Goal: Navigation & Orientation: Find specific page/section

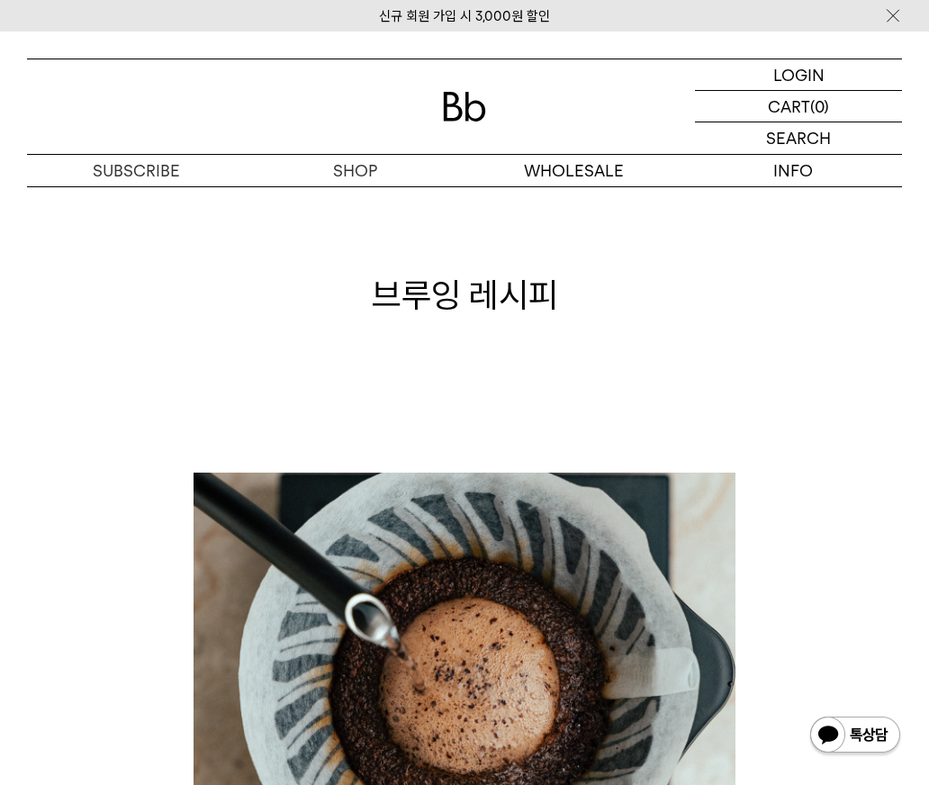
click at [471, 110] on img at bounding box center [464, 107] width 43 height 30
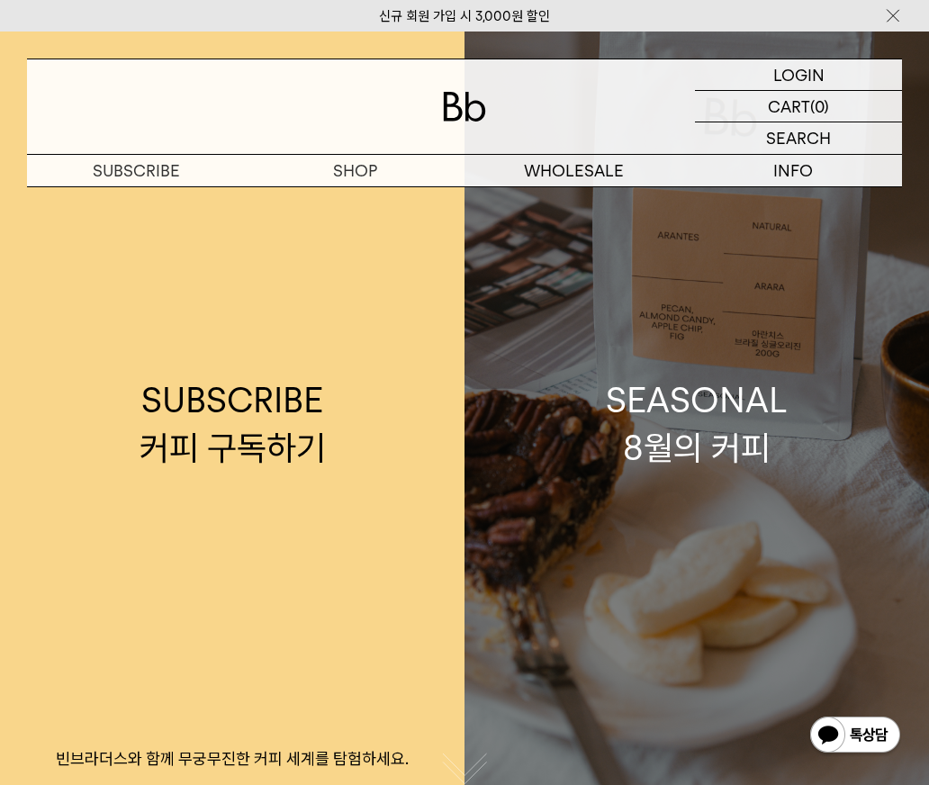
click at [695, 426] on div "SEASONAL 8월의 커피" at bounding box center [697, 423] width 182 height 95
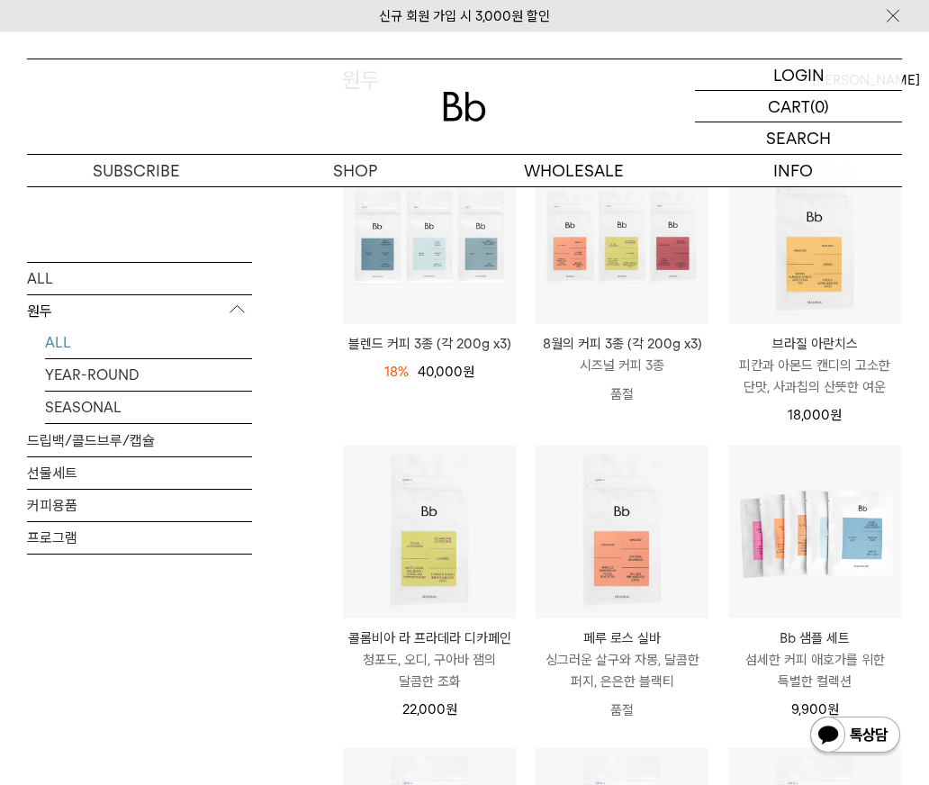
scroll to position [253, 0]
